Goal: Find specific page/section: Find specific page/section

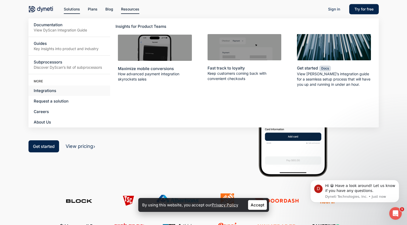
click at [52, 91] on span "Integrations" at bounding box center [45, 90] width 23 height 5
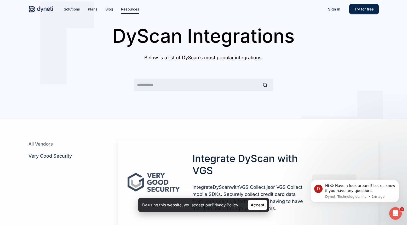
scroll to position [87, 0]
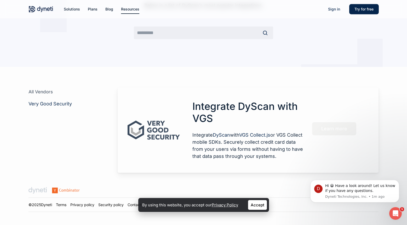
click at [257, 204] on link "Accept" at bounding box center [257, 205] width 19 height 10
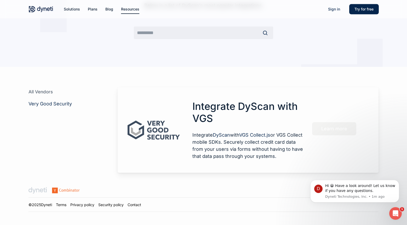
click at [141, 205] on link "Contact" at bounding box center [135, 204] width 14 height 4
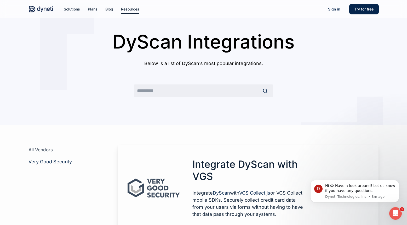
scroll to position [23, 0]
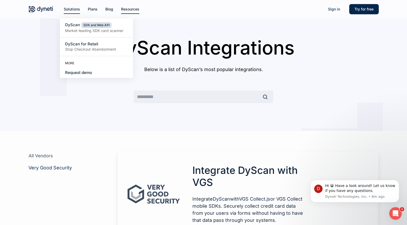
click at [74, 10] on span "Solutions" at bounding box center [72, 9] width 16 height 4
click at [45, 8] on img at bounding box center [41, 9] width 25 height 8
